Goal: Communication & Community: Answer question/provide support

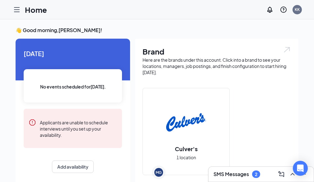
click at [0, 0] on link "Applicants" at bounding box center [0, 0] width 0 height 0
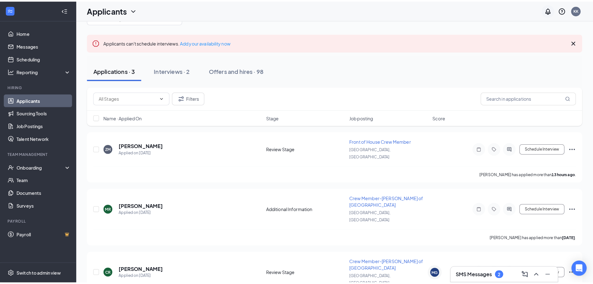
scroll to position [14, 0]
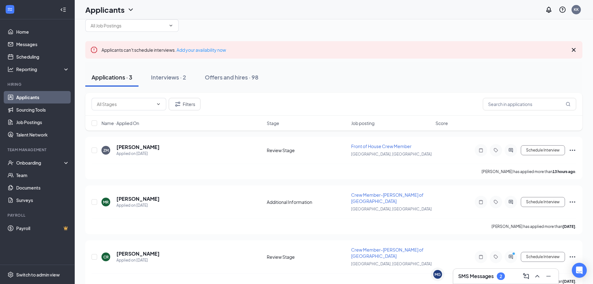
click at [319, 186] on div "SMS Messages 2" at bounding box center [505, 275] width 105 height 15
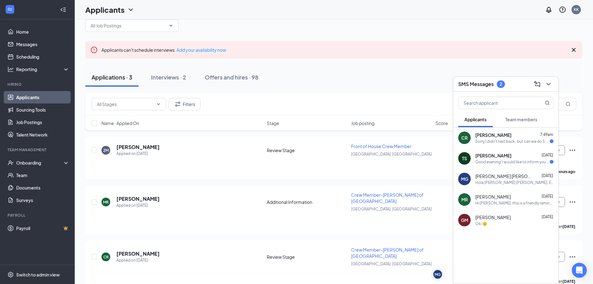
click at [319, 154] on div "[PERSON_NAME] [DATE]" at bounding box center [515, 155] width 78 height 6
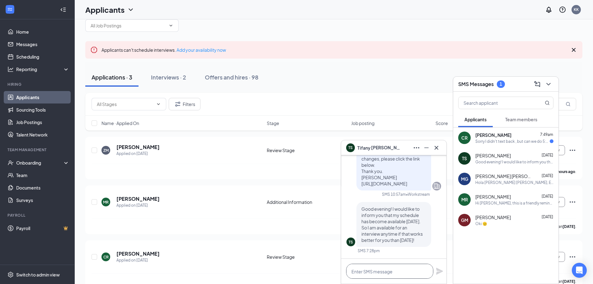
click at [319, 186] on textarea at bounding box center [389, 270] width 87 height 15
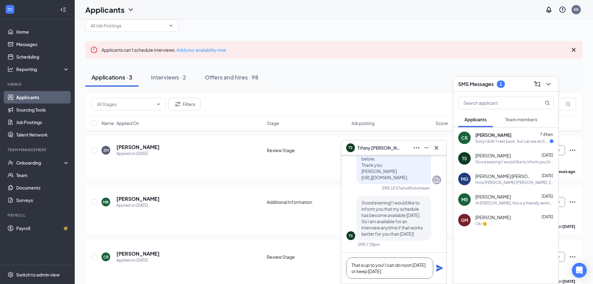
type textarea "That is up to you! I can do noon [DATE] or keep [DATE]"
click at [319, 186] on icon "Plane" at bounding box center [439, 267] width 7 height 7
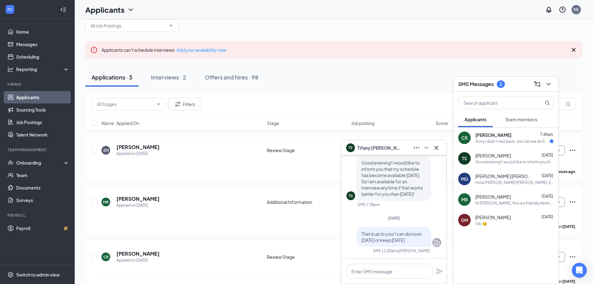
click at [319, 138] on div "[PERSON_NAME] 7:49am Sorry I didn't text back , but can we do 5:30?" at bounding box center [515, 138] width 78 height 12
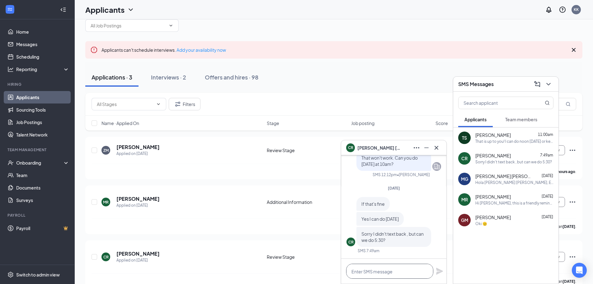
click at [319, 186] on textarea at bounding box center [389, 270] width 87 height 15
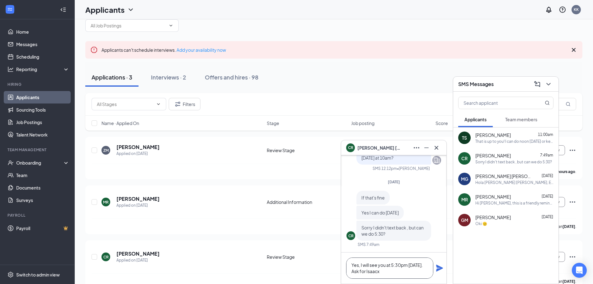
type textarea "Yes, I will see you at 5:30pm [DATE]. Ask for [PERSON_NAME]"
click at [319, 186] on textarea "Yes, I will see you at 5:30pm [DATE]. Ask for [PERSON_NAME]" at bounding box center [389, 267] width 87 height 21
drag, startPoint x: 379, startPoint y: 273, endPoint x: 343, endPoint y: 267, distance: 37.3
click at [319, 186] on div "Yes, I will see you at 5:30pm [DATE]. Ask for [PERSON_NAME]" at bounding box center [393, 267] width 105 height 31
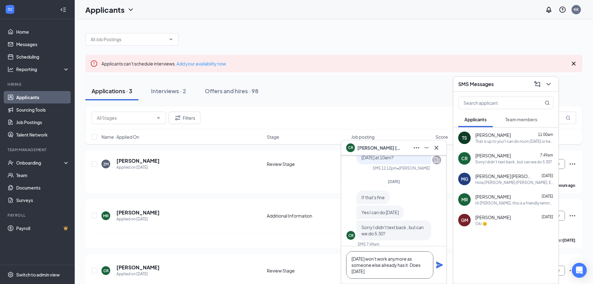
scroll to position [0, 0]
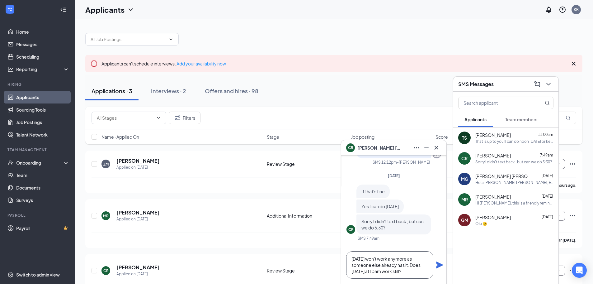
type textarea "[DATE] won't work anymore as someone else already has it. Does [DATE] at 10am w…"
click at [319, 186] on icon "Plane" at bounding box center [439, 264] width 7 height 7
click at [319, 147] on icon "Cross" at bounding box center [436, 147] width 7 height 7
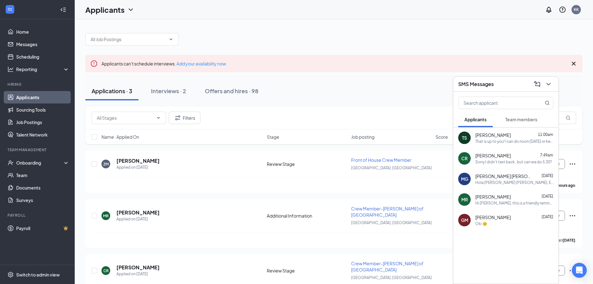
click at [319, 85] on h3 "SMS Messages" at bounding box center [476, 84] width 36 height 7
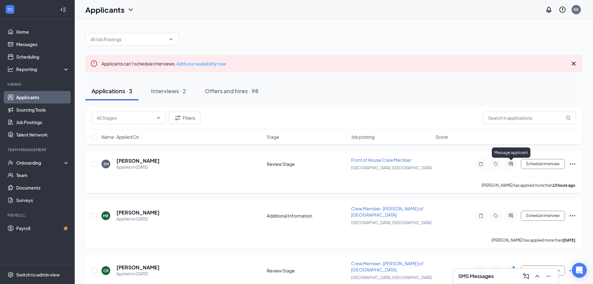
click at [319, 164] on icon "ActiveChat" at bounding box center [511, 164] width 4 height 4
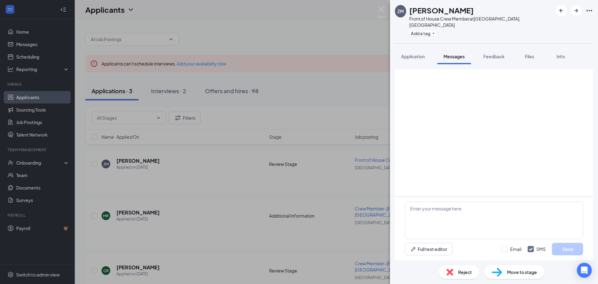
click at [2, 83] on div "ZM [PERSON_NAME] Front of House Crew Member at [GEOGRAPHIC_DATA], [GEOGRAPHIC_D…" at bounding box center [299, 142] width 598 height 284
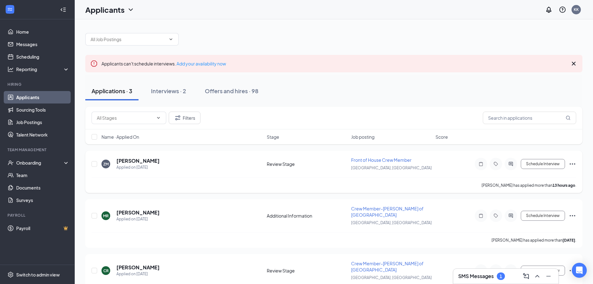
click at [319, 162] on div at bounding box center [511, 164] width 12 height 12
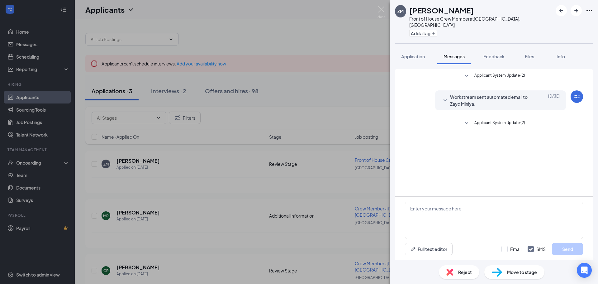
click at [319, 186] on div "ZM [PERSON_NAME] Front of House Crew Member at [GEOGRAPHIC_DATA], [GEOGRAPHIC_D…" at bounding box center [299, 142] width 598 height 284
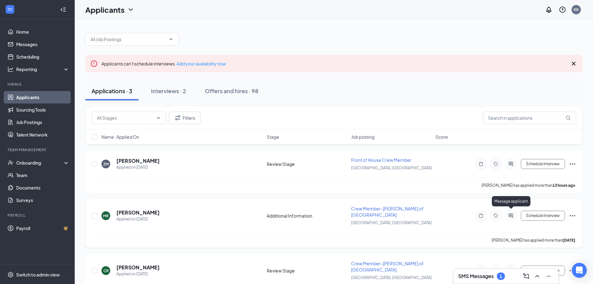
click at [319, 186] on icon "ActiveChat" at bounding box center [510, 215] width 7 height 5
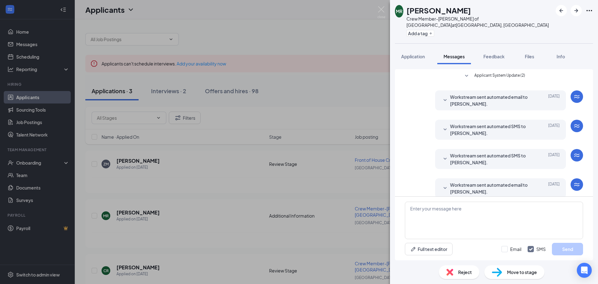
click at [319, 137] on div "[PERSON_NAME] Crew Member-[PERSON_NAME] of [GEOGRAPHIC_DATA] at [GEOGRAPHIC_DAT…" at bounding box center [299, 142] width 598 height 284
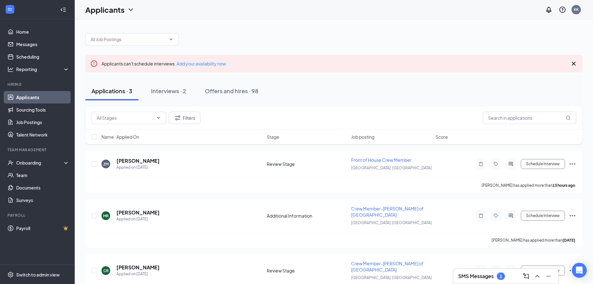
click at [319, 186] on h3 "SMS Messages" at bounding box center [476, 276] width 36 height 7
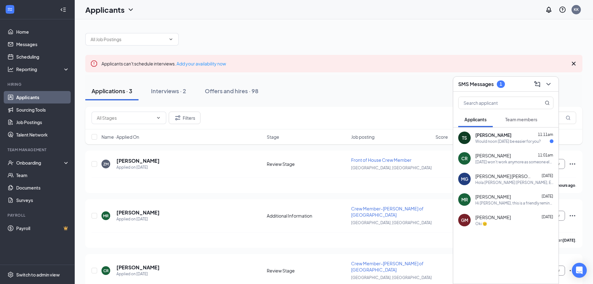
click at [319, 146] on div "TS [PERSON_NAME] 11:11am Would noon [DATE] be easier for you?" at bounding box center [505, 137] width 105 height 21
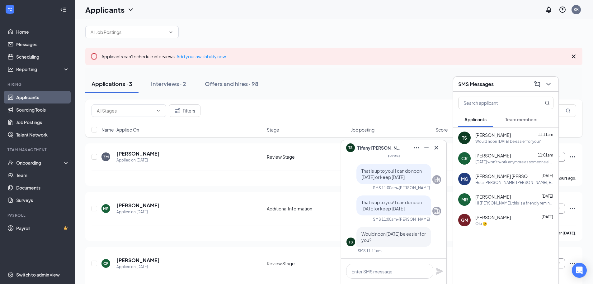
scroll to position [14, 0]
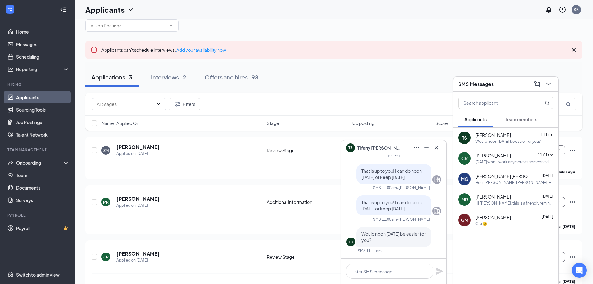
click at [319, 173] on span "[PERSON_NAME] [PERSON_NAME]" at bounding box center [504, 176] width 56 height 6
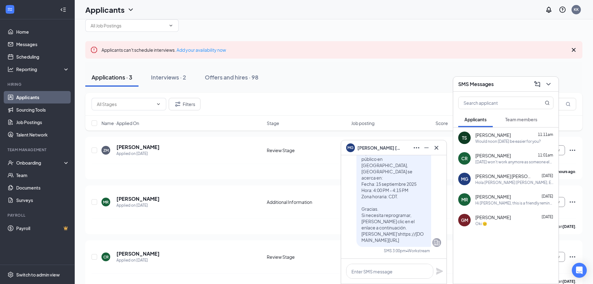
click at [319, 186] on div "Hi [PERSON_NAME], this is a friendly reminder. To move forward with your applic…" at bounding box center [515, 202] width 78 height 5
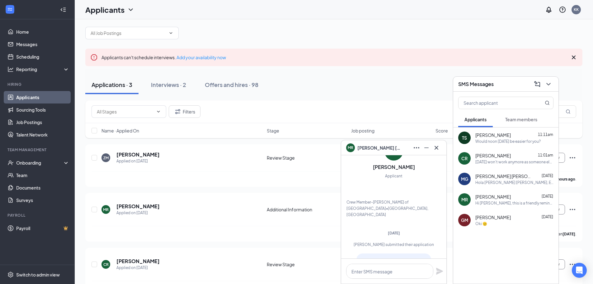
scroll to position [0, 0]
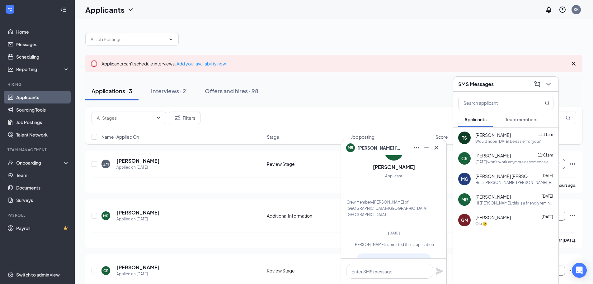
click at [319, 144] on div "TS [PERSON_NAME] 11:11am Would noon [DATE] be easier for you?" at bounding box center [505, 137] width 105 height 21
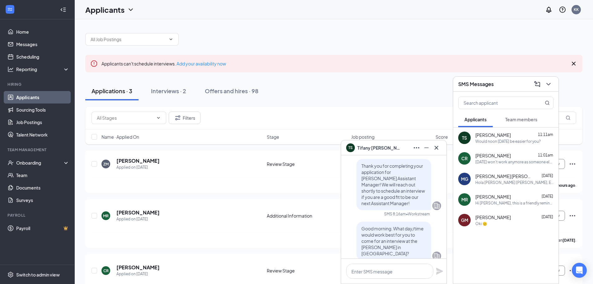
scroll to position [-398, 0]
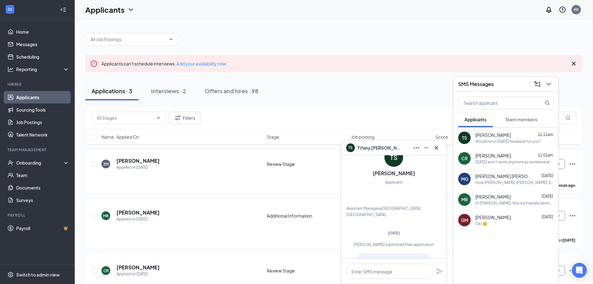
click at [319, 161] on div "[DATE] won't work anymore as someone else already has it. Does [DATE] at 10am w…" at bounding box center [515, 161] width 78 height 5
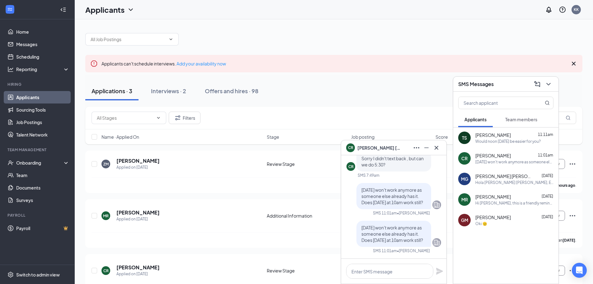
click at [319, 123] on button "Team members" at bounding box center [521, 119] width 45 height 16
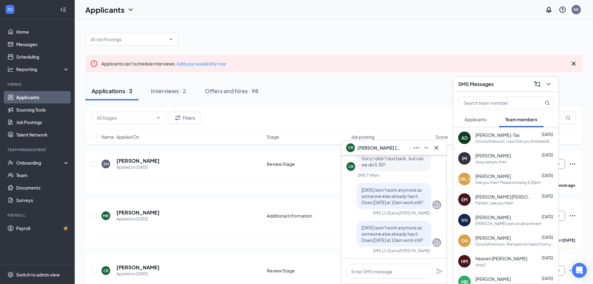
click at [319, 186] on div "Perfect, see you then!" at bounding box center [495, 202] width 38 height 5
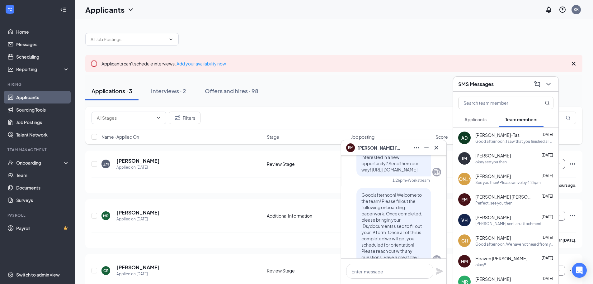
scroll to position [-187, 0]
click at [319, 138] on div "[PERSON_NAME]-Tas [DATE]" at bounding box center [515, 135] width 78 height 6
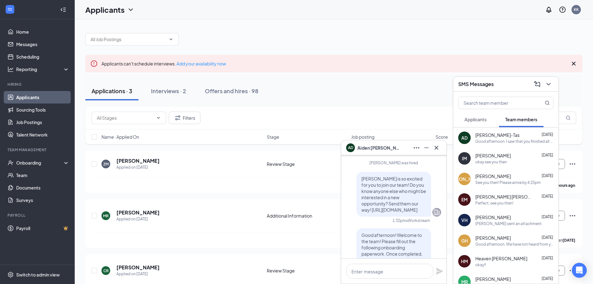
click at [319, 164] on div "IM [PERSON_NAME] [DATE] okay see you then" at bounding box center [505, 158] width 105 height 21
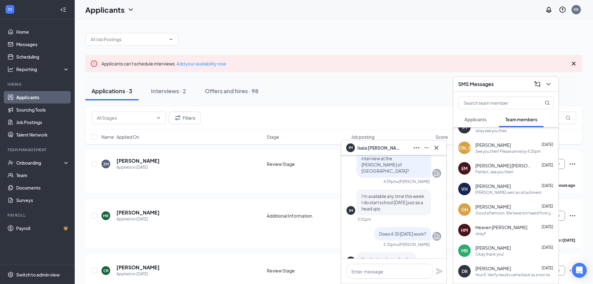
scroll to position [-1254, 0]
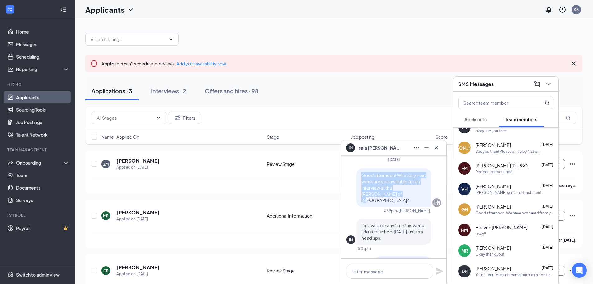
drag, startPoint x: 355, startPoint y: 187, endPoint x: 379, endPoint y: 206, distance: 30.8
click at [319, 186] on div "Good afternoon! What day next week are you available for an interview at the [P…" at bounding box center [394, 187] width 75 height 39
copy span "Good afternoon! What day next week are you available for an interview at the [P…"
click at [319, 184] on span "[PERSON_NAME]" at bounding box center [494, 186] width 36 height 6
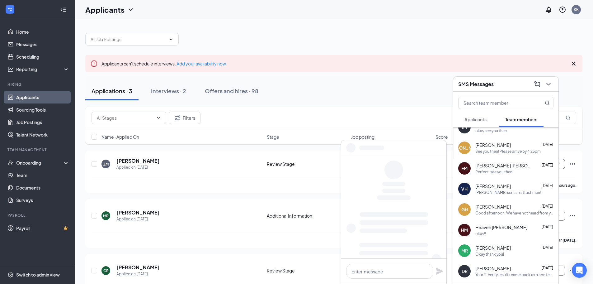
scroll to position [0, 0]
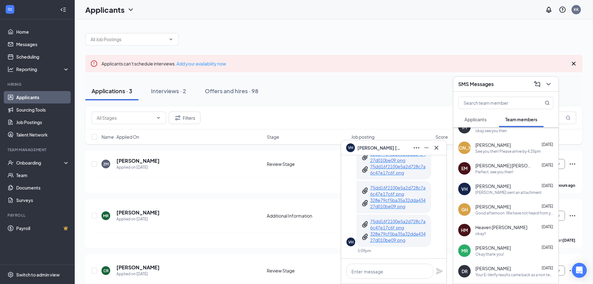
click at [319, 79] on div "Applications · 3 Interviews · 2 Offers and hires · 98" at bounding box center [333, 90] width 497 height 31
click at [319, 148] on icon "Cross" at bounding box center [436, 147] width 7 height 7
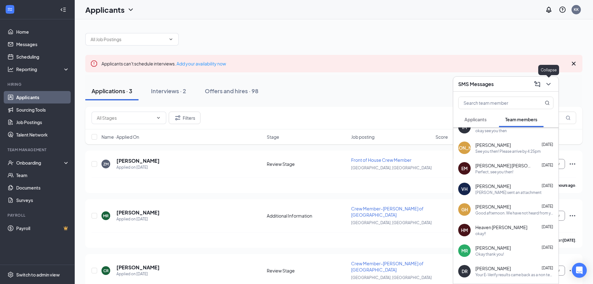
click at [319, 82] on div "SMS Messages" at bounding box center [505, 84] width 105 height 15
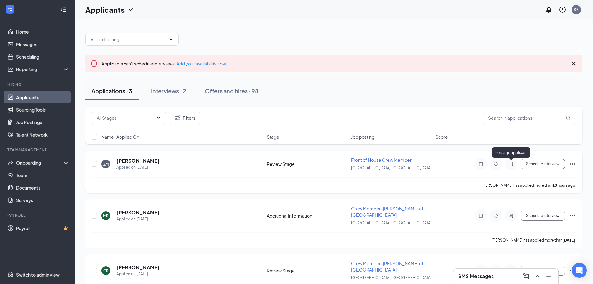
click at [319, 165] on icon "ActiveChat" at bounding box center [511, 164] width 4 height 4
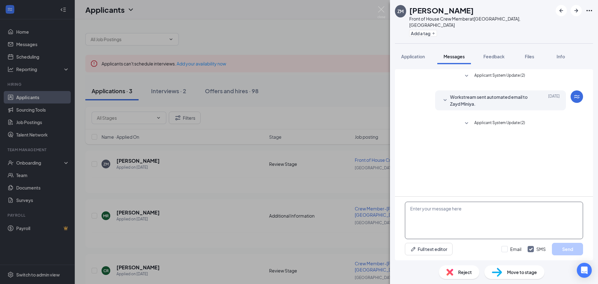
click at [319, 186] on textarea at bounding box center [494, 219] width 178 height 37
paste textarea "Good afternoon! What day next week are you available for an interview at the [P…"
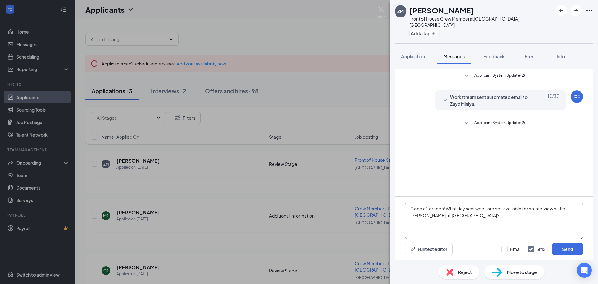
click at [319, 186] on textarea "Good afternoon! What day next week are you available for an interview at the [P…" at bounding box center [494, 219] width 178 height 37
type textarea "Good afternoon! What day this week are you available for an interview at the [P…"
click at [319, 186] on div "Email SMS Send" at bounding box center [542, 249] width 82 height 12
click at [319, 186] on input "Email" at bounding box center [511, 249] width 20 height 6
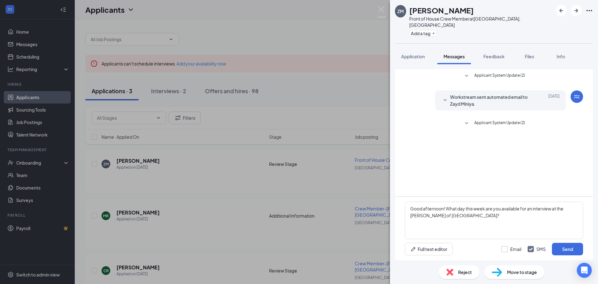
checkbox input "true"
click at [319, 186] on textarea "Good afternoon! What day this week are you available for an interview at the [P…" at bounding box center [494, 219] width 178 height 37
type textarea "Good afternoon! What day/time this week are you available for an interview at t…"
click at [319, 186] on button "Send" at bounding box center [567, 249] width 31 height 12
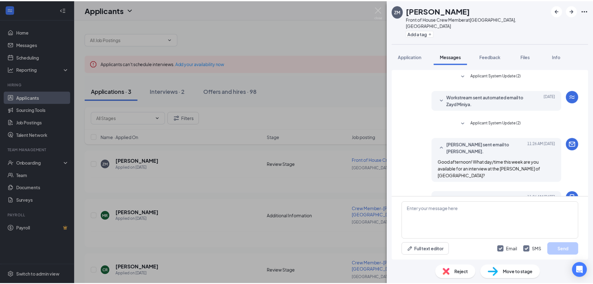
scroll to position [13, 0]
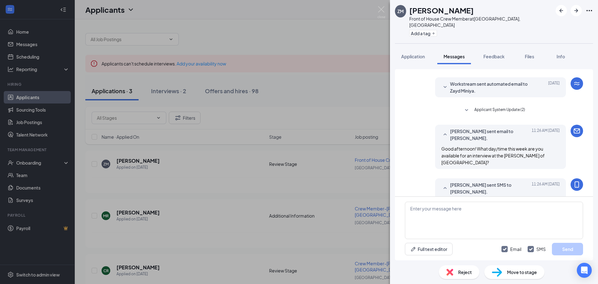
click at [319, 141] on div "ZM [PERSON_NAME] Front of House Crew Member at [GEOGRAPHIC_DATA], [GEOGRAPHIC_D…" at bounding box center [299, 142] width 598 height 284
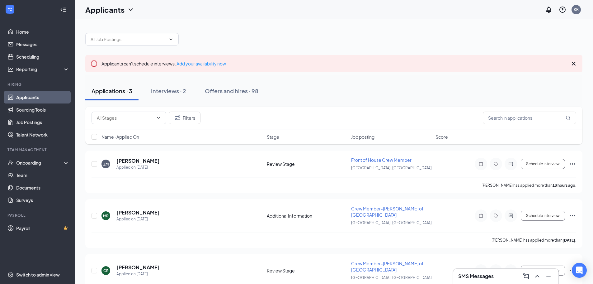
click at [319, 186] on div "SMS Messages" at bounding box center [505, 276] width 95 height 10
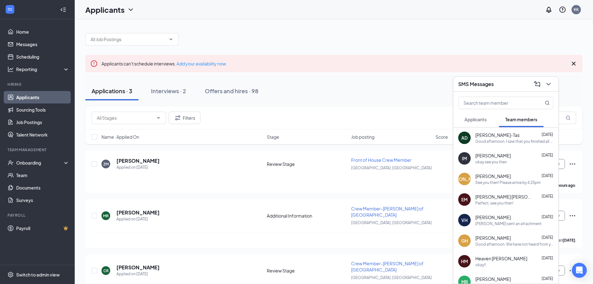
click at [319, 121] on span "Applicants" at bounding box center [476, 119] width 22 height 6
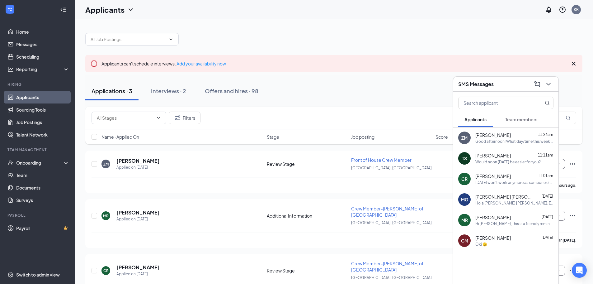
click at [319, 157] on div "[PERSON_NAME] 11:11am" at bounding box center [515, 155] width 78 height 6
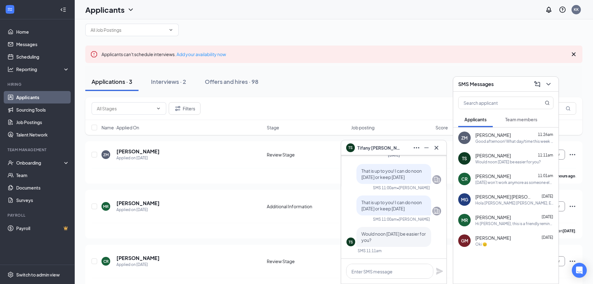
scroll to position [14, 0]
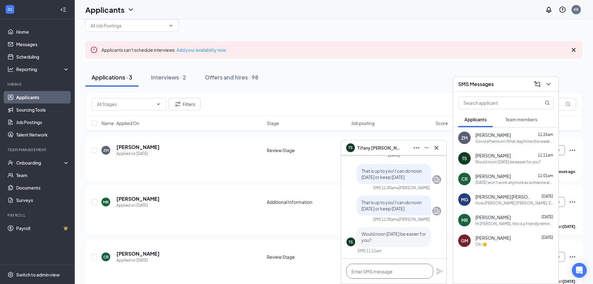
click at [319, 186] on textarea at bounding box center [389, 270] width 87 height 15
type textarea "Either one. You decide!"
click at [319, 186] on div "Either one. You decide!" at bounding box center [393, 270] width 105 height 25
click at [319, 186] on icon "Plane" at bounding box center [439, 270] width 7 height 7
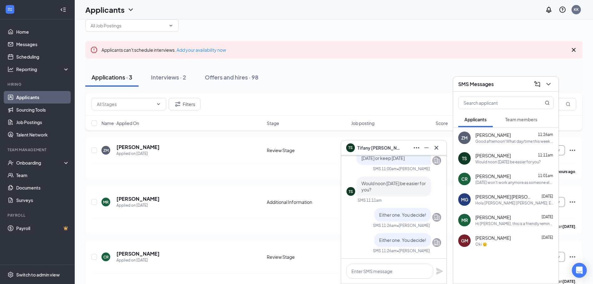
click at [319, 82] on div "Applications · 3 Interviews · 2 Offers and hires · 98" at bounding box center [333, 77] width 497 height 19
click at [319, 87] on button at bounding box center [549, 84] width 10 height 10
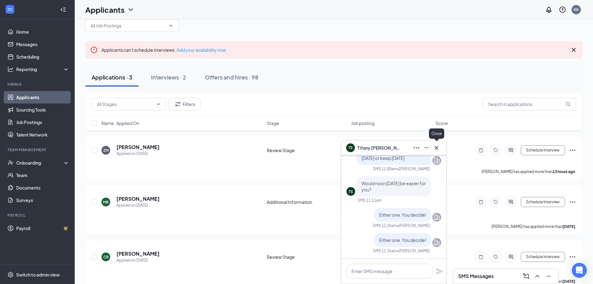
click at [319, 150] on icon "Cross" at bounding box center [436, 147] width 7 height 7
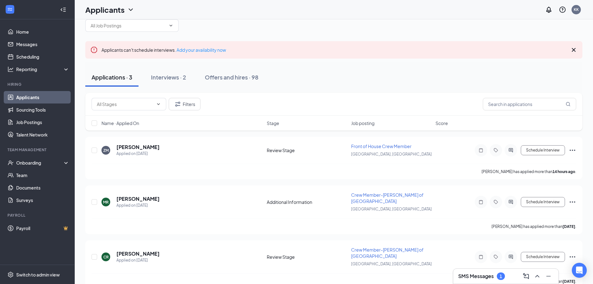
click at [319, 186] on h3 "SMS Messages" at bounding box center [476, 276] width 36 height 7
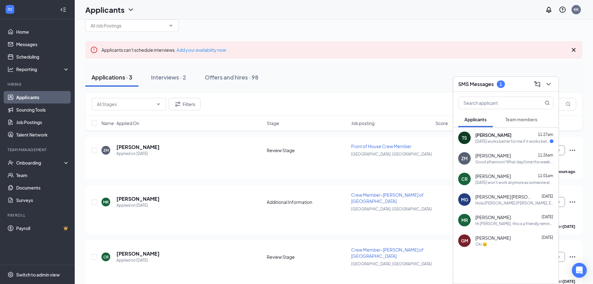
click at [319, 139] on div "[DATE] works better for me if it works better for you!" at bounding box center [513, 141] width 74 height 5
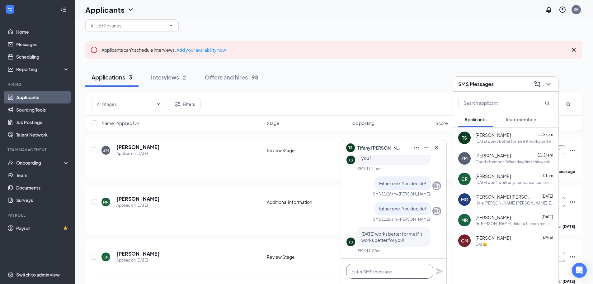
click at [319, 186] on textarea at bounding box center [389, 270] width 87 height 15
type textarea "Sounds good. I will see you at noon"
click at [319, 186] on icon "Plane" at bounding box center [439, 271] width 7 height 7
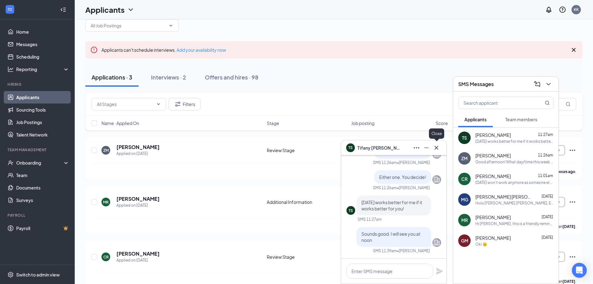
click at [319, 151] on icon "Cross" at bounding box center [436, 147] width 7 height 7
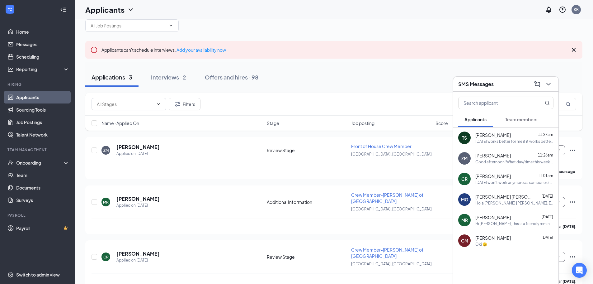
click at [319, 87] on h3 "SMS Messages" at bounding box center [476, 84] width 36 height 7
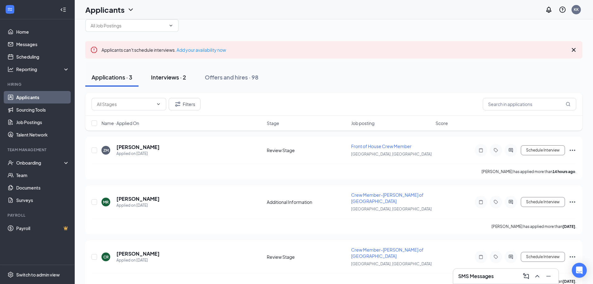
click at [172, 83] on button "Interviews · 2" at bounding box center [169, 77] width 48 height 19
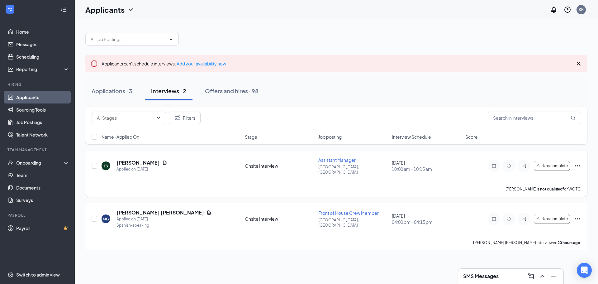
click at [319, 164] on icon "Ellipses" at bounding box center [577, 165] width 7 height 7
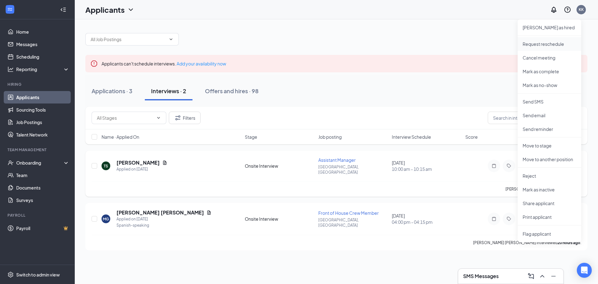
click at [319, 48] on li "Request reschedule" at bounding box center [550, 44] width 64 height 14
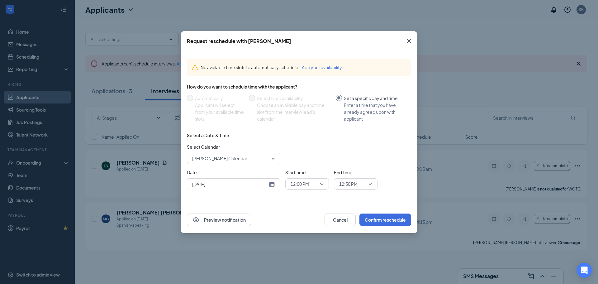
click at [259, 160] on span "[PERSON_NAME] Calendar" at bounding box center [230, 158] width 77 height 9
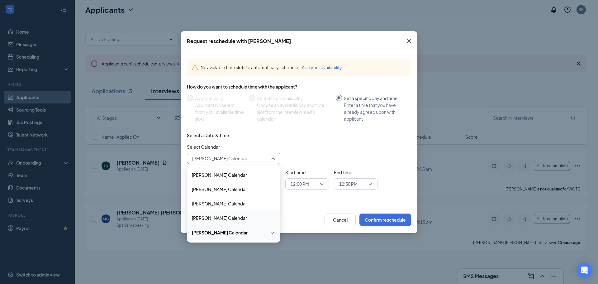
click at [224, 186] on span "[PERSON_NAME] Calendar" at bounding box center [219, 217] width 55 height 7
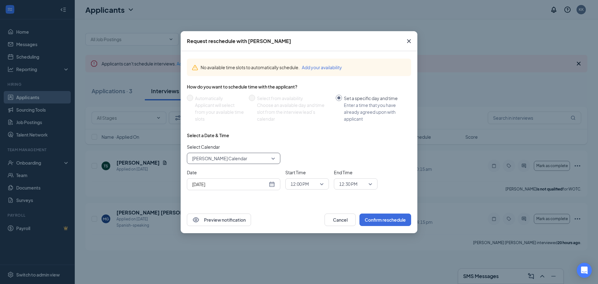
click at [231, 182] on input "[DATE]" at bounding box center [229, 184] width 75 height 7
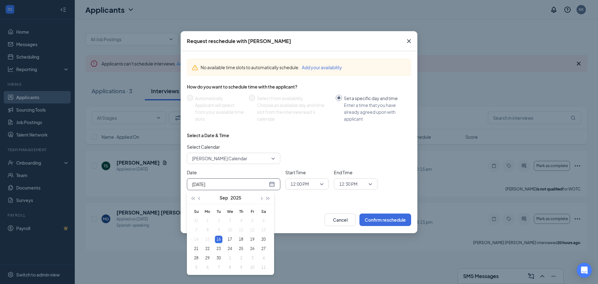
type input "[DATE]"
click at [222, 186] on div "16" at bounding box center [218, 238] width 7 height 7
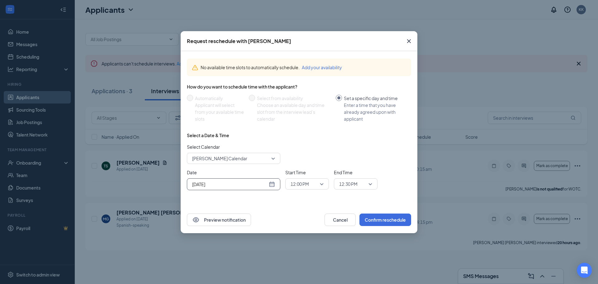
click at [305, 180] on span "12:00 PM" at bounding box center [300, 183] width 18 height 9
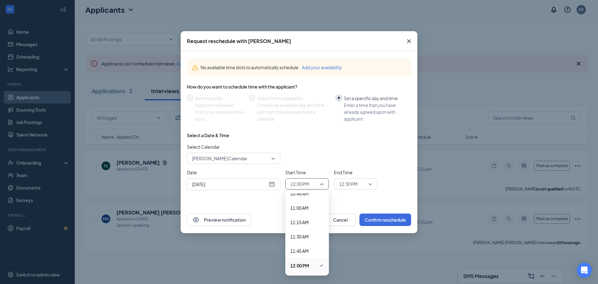
drag, startPoint x: 302, startPoint y: 265, endPoint x: 357, endPoint y: 186, distance: 96.5
click at [302, 186] on span "12:00 PM" at bounding box center [299, 265] width 19 height 7
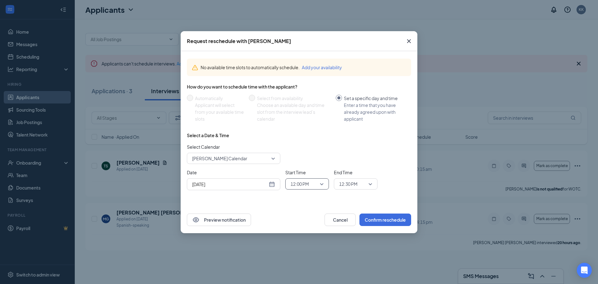
click at [319, 186] on input "search" at bounding box center [354, 183] width 32 height 11
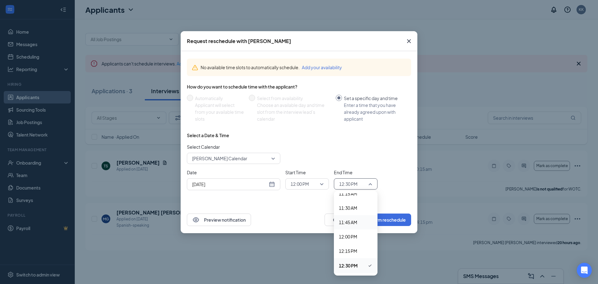
scroll to position [683, 0]
click at [319, 186] on span "12:30 PM" at bounding box center [348, 234] width 19 height 7
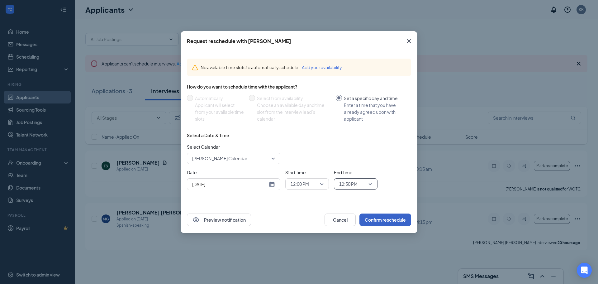
click at [319, 186] on button "Confirm reschedule" at bounding box center [385, 219] width 52 height 12
